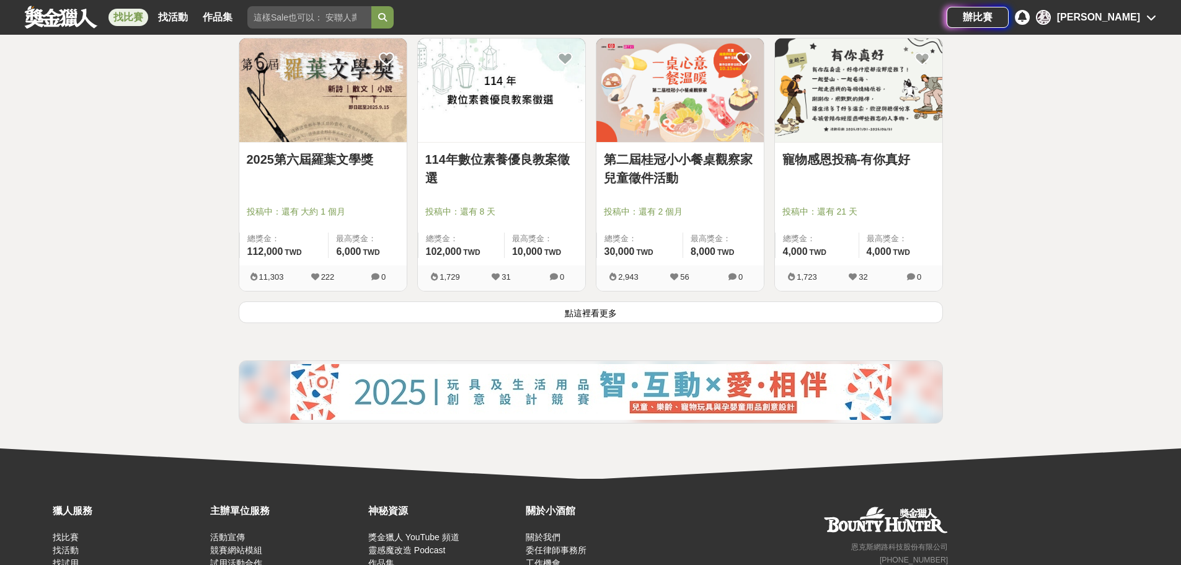
scroll to position [1550, 0]
click at [670, 311] on button "點這裡看更多" at bounding box center [591, 312] width 704 height 22
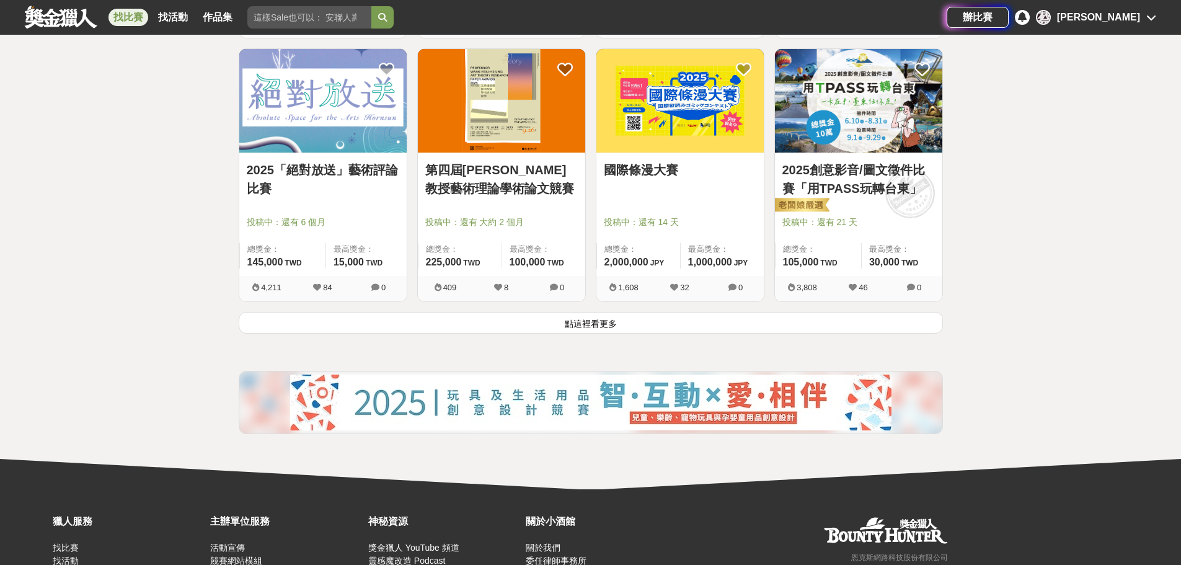
scroll to position [3162, 0]
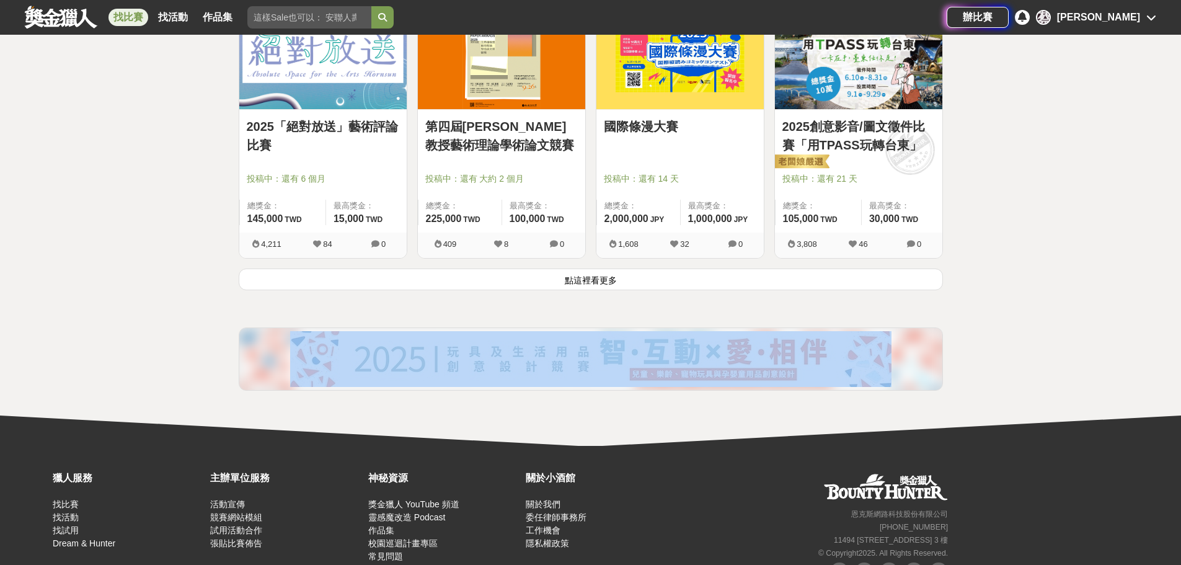
click at [701, 289] on button "點這裡看更多" at bounding box center [591, 279] width 704 height 22
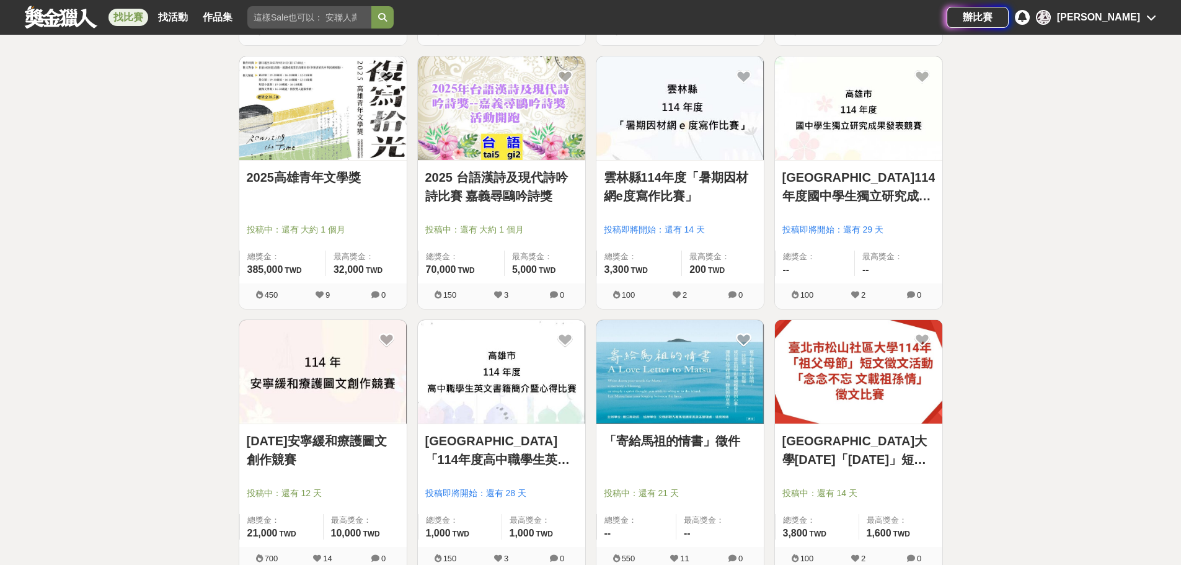
scroll to position [4650, 0]
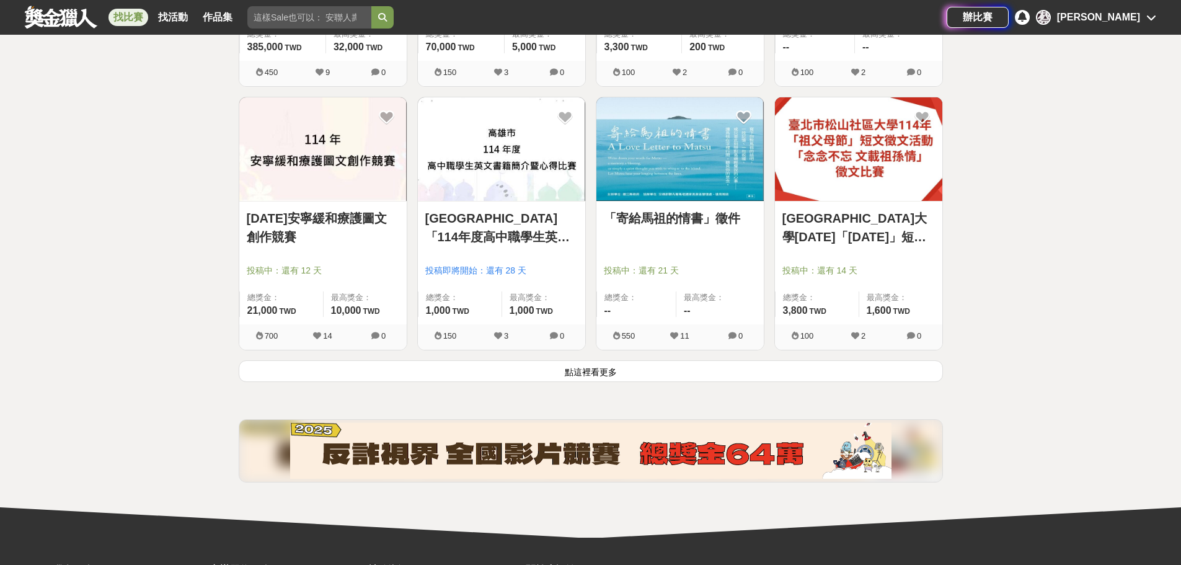
click at [689, 371] on button "點這裡看更多" at bounding box center [591, 371] width 704 height 22
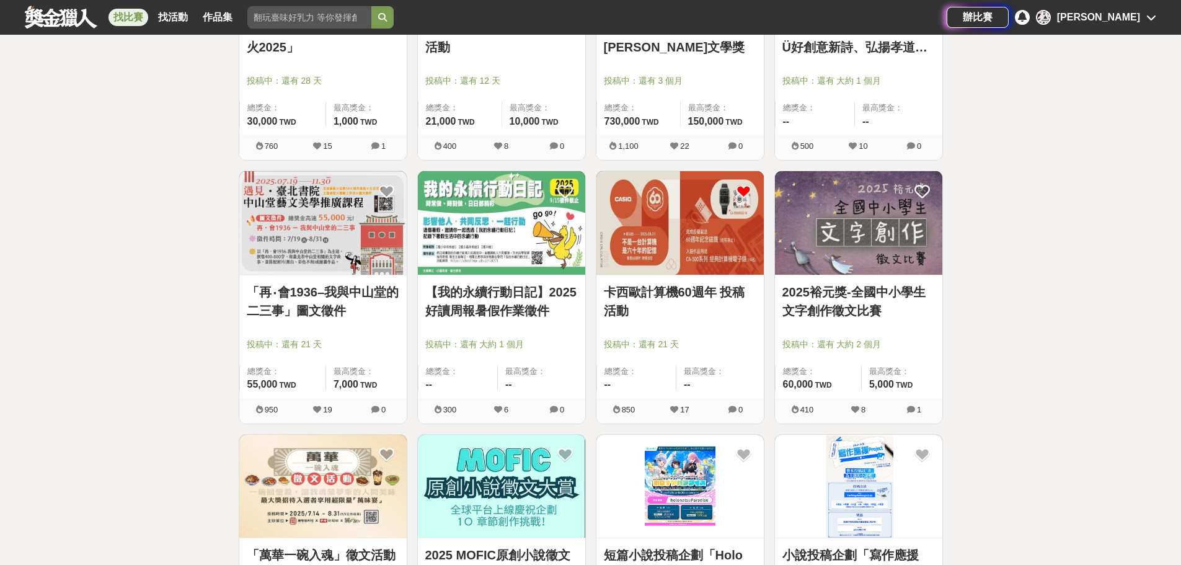
scroll to position [5084, 0]
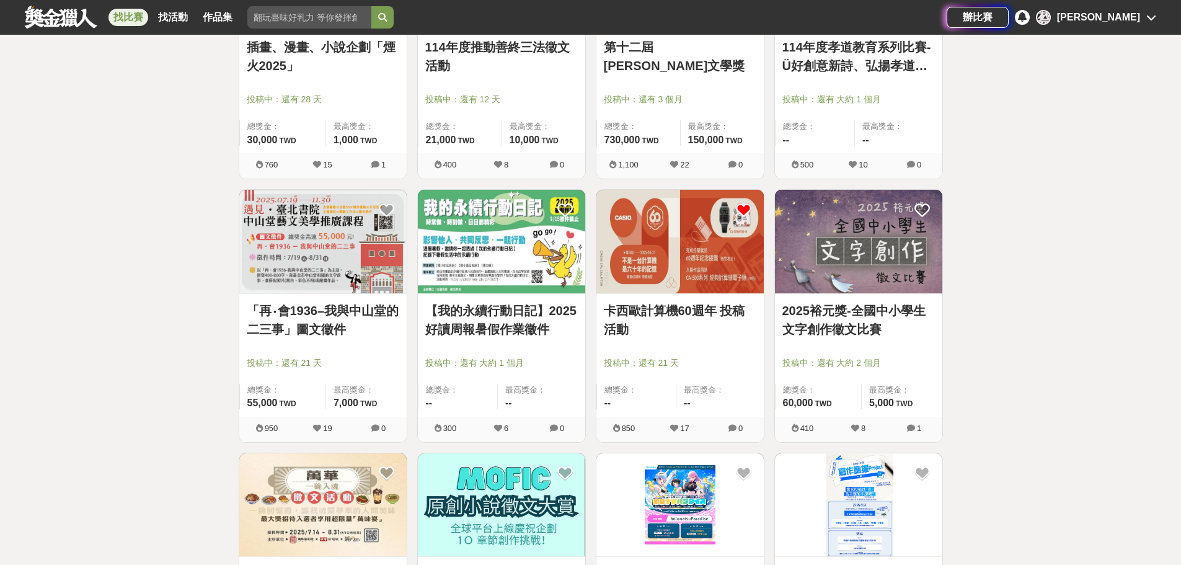
click at [709, 312] on link "卡西歐計算機60週年 投稿活動" at bounding box center [680, 319] width 153 height 37
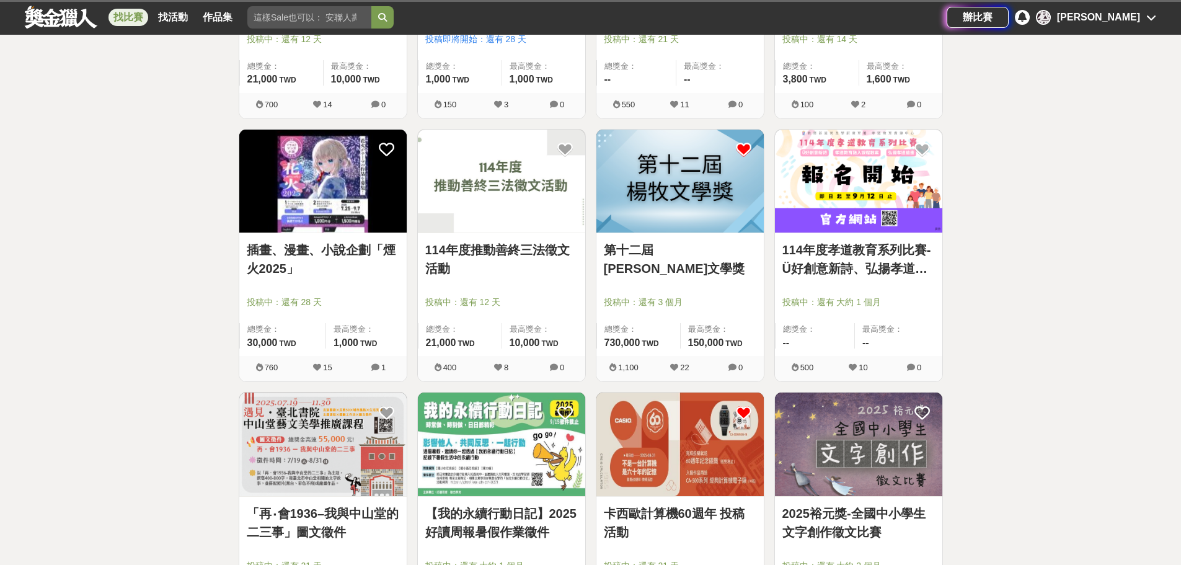
scroll to position [5084, 0]
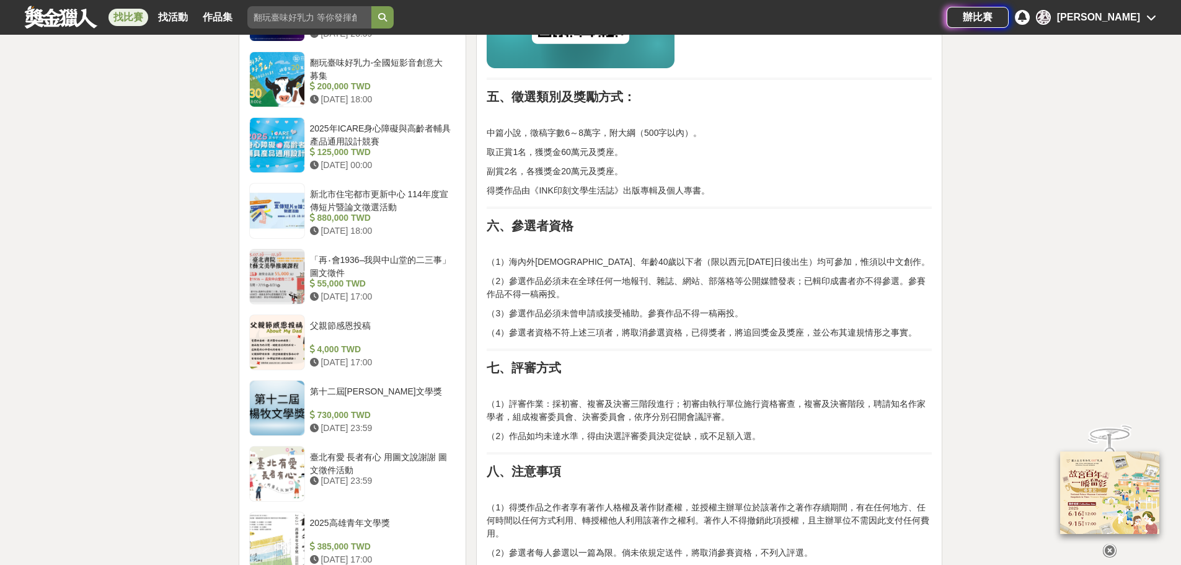
scroll to position [1116, 0]
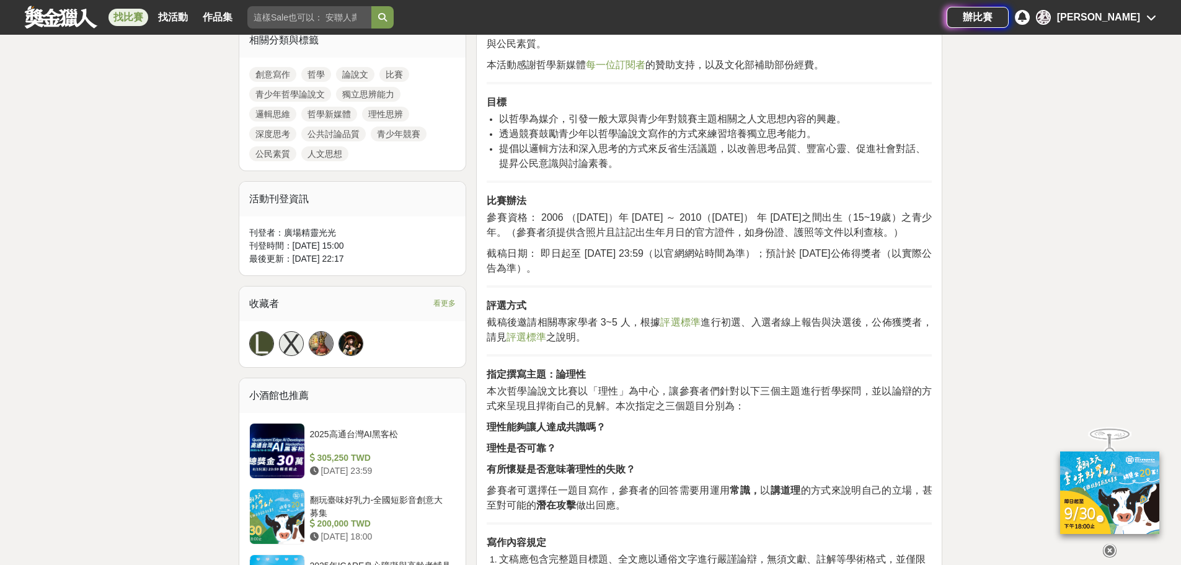
scroll to position [868, 0]
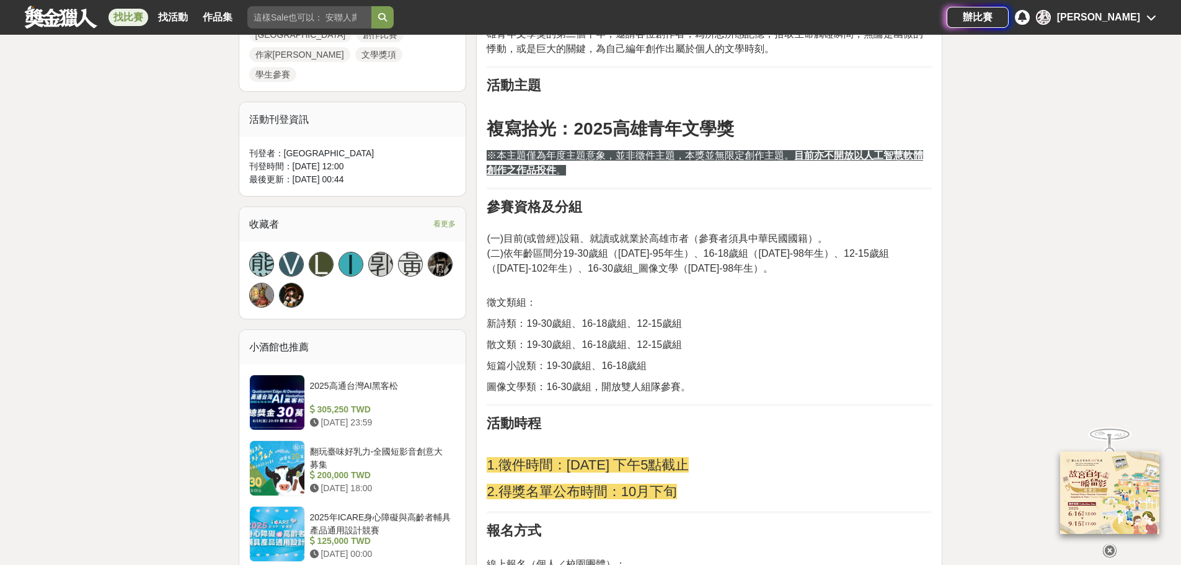
scroll to position [682, 0]
